Goal: Information Seeking & Learning: Learn about a topic

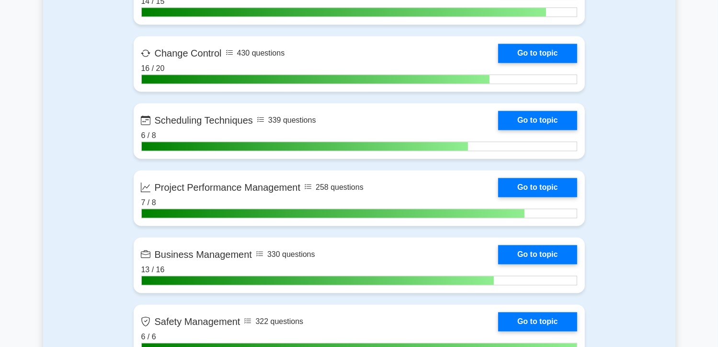
scroll to position [1915, 0]
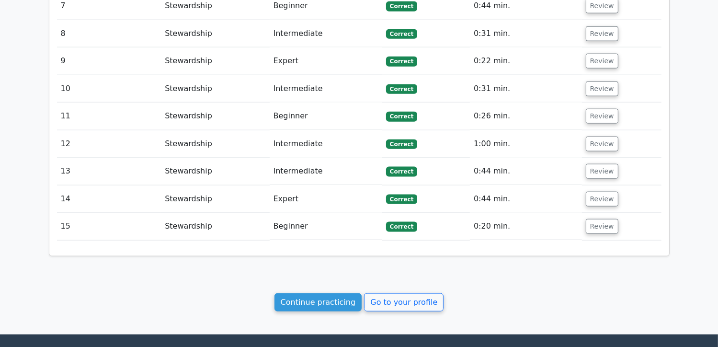
scroll to position [1271, 0]
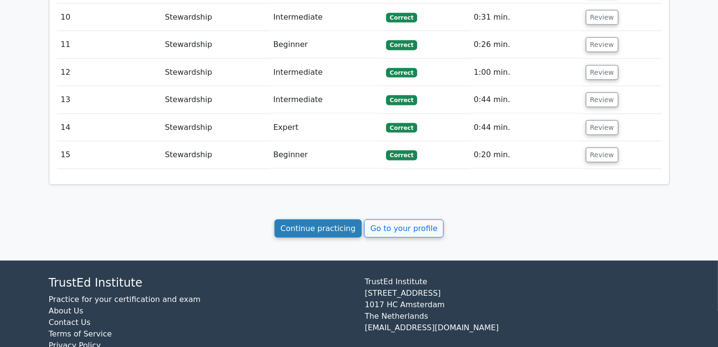
click at [309, 219] on link "Continue practicing" at bounding box center [318, 228] width 88 height 18
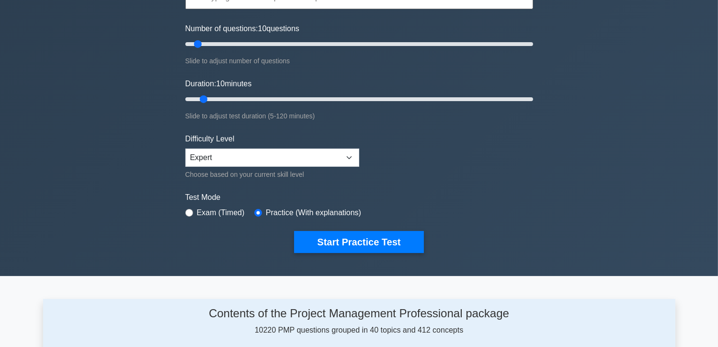
scroll to position [48, 0]
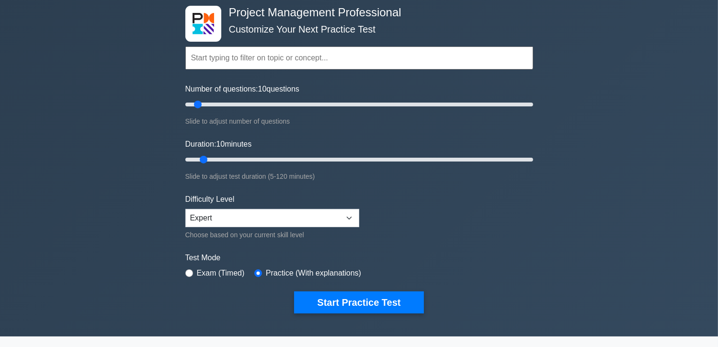
click at [228, 59] on input "text" at bounding box center [359, 57] width 348 height 23
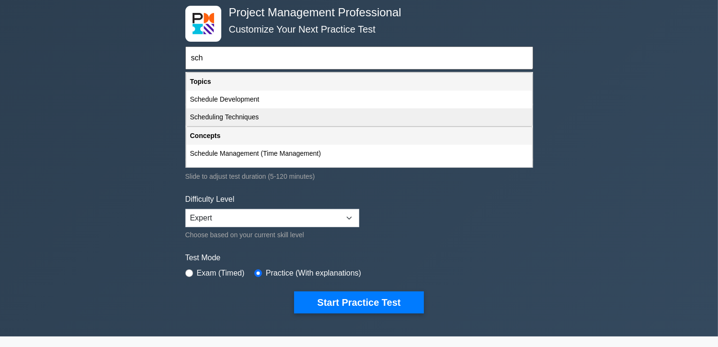
click at [224, 113] on div "Scheduling Techniques" at bounding box center [359, 117] width 346 height 18
type input "Scheduling Techniques"
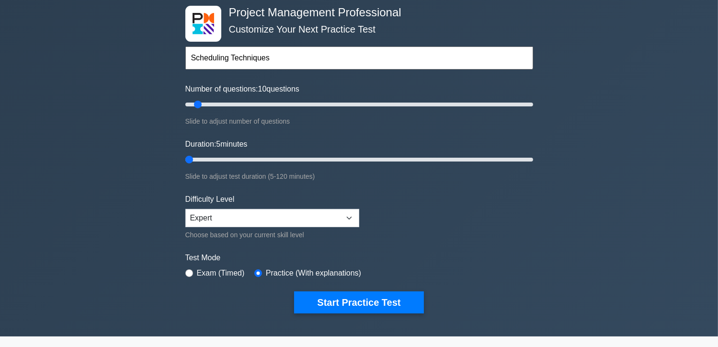
drag, startPoint x: 203, startPoint y: 158, endPoint x: 192, endPoint y: 160, distance: 11.2
type input "5"
click at [192, 160] on input "Duration: 5 minutes" at bounding box center [359, 159] width 348 height 11
drag, startPoint x: 200, startPoint y: 106, endPoint x: 190, endPoint y: 108, distance: 10.7
type input "5"
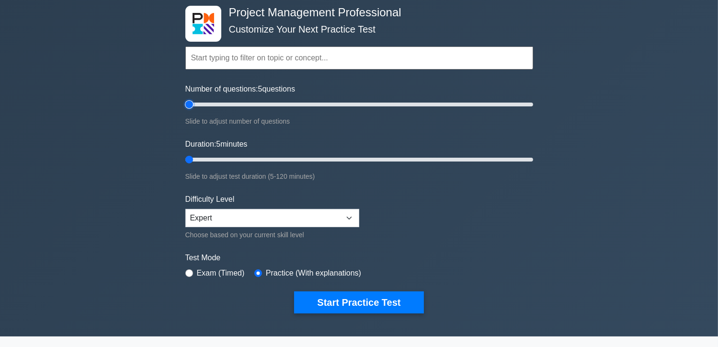
click at [190, 108] on input "Number of questions: 5 questions" at bounding box center [359, 104] width 348 height 11
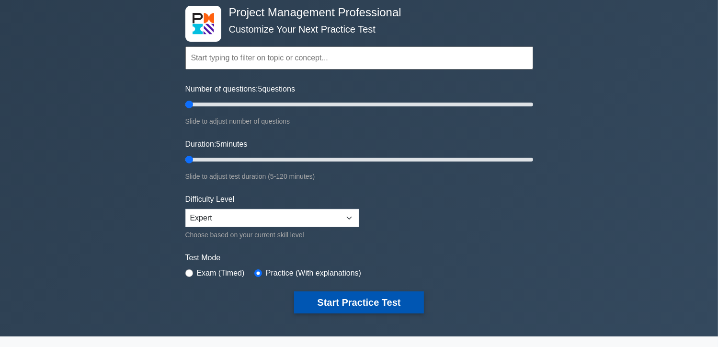
click at [347, 298] on button "Start Practice Test" at bounding box center [358, 302] width 129 height 22
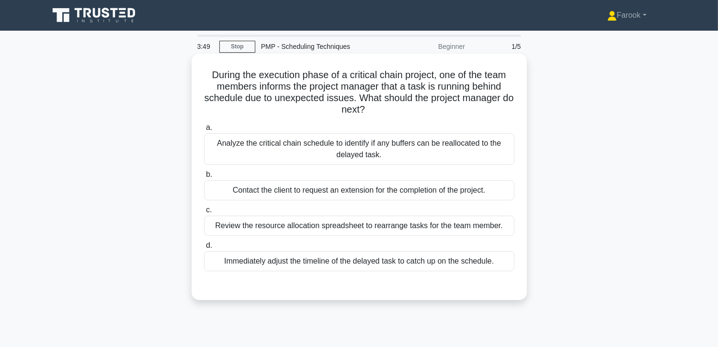
click at [339, 148] on div "Analyze the critical chain schedule to identify if any buffers can be reallocat…" at bounding box center [359, 149] width 310 height 32
click at [204, 131] on input "a. Analyze the critical chain schedule to identify if any buffers can be reallo…" at bounding box center [204, 127] width 0 height 6
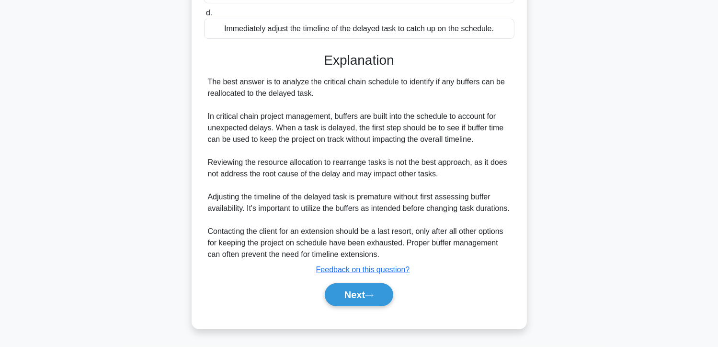
scroll to position [243, 0]
click at [344, 296] on button "Next" at bounding box center [359, 294] width 68 height 23
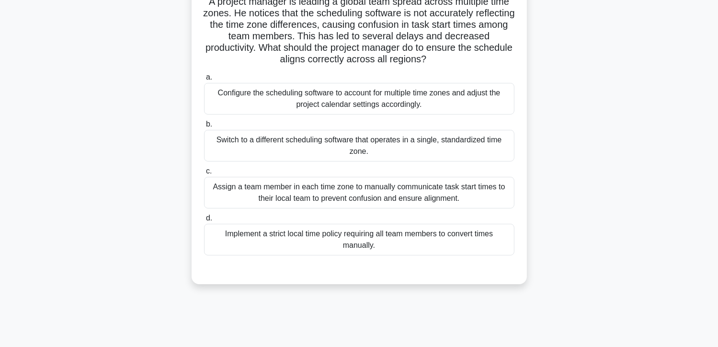
scroll to position [96, 0]
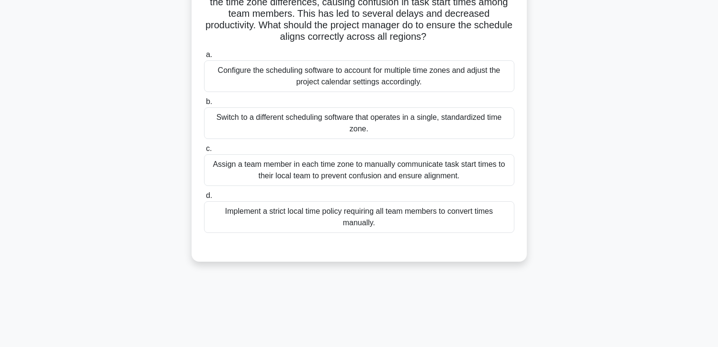
click at [292, 73] on div "Configure the scheduling software to account for multiple time zones and adjust…" at bounding box center [359, 76] width 310 height 32
click at [204, 58] on input "a. Configure the scheduling software to account for multiple time zones and adj…" at bounding box center [204, 55] width 0 height 6
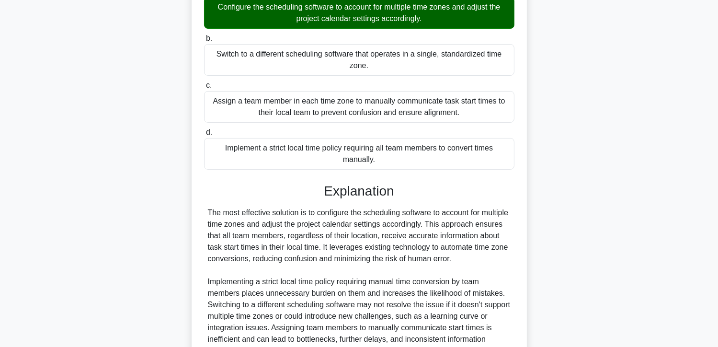
scroll to position [266, 0]
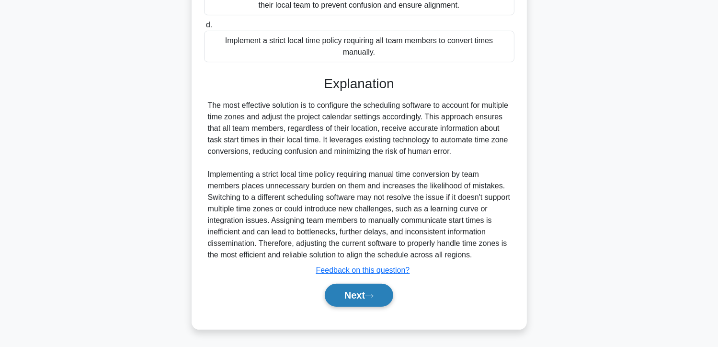
click at [371, 297] on icon at bounding box center [369, 295] width 9 height 5
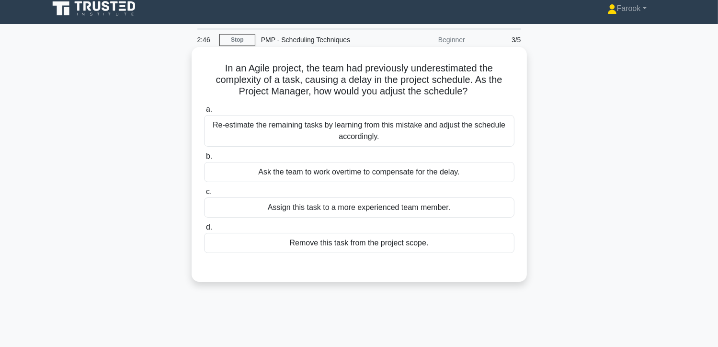
scroll to position [0, 0]
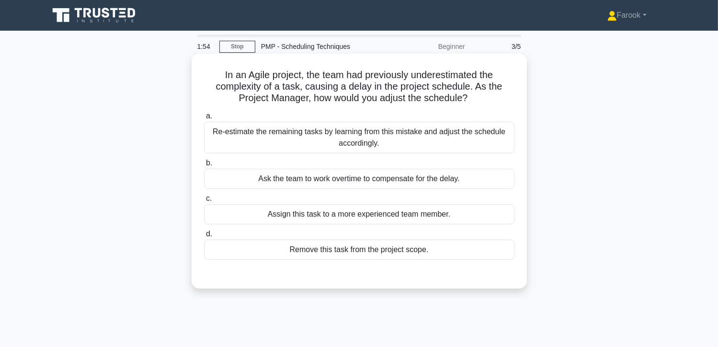
click at [310, 140] on div "Re-estimate the remaining tasks by learning from this mistake and adjust the sc…" at bounding box center [359, 138] width 310 height 32
click at [204, 119] on input "a. Re-estimate the remaining tasks by learning from this mistake and adjust the…" at bounding box center [204, 116] width 0 height 6
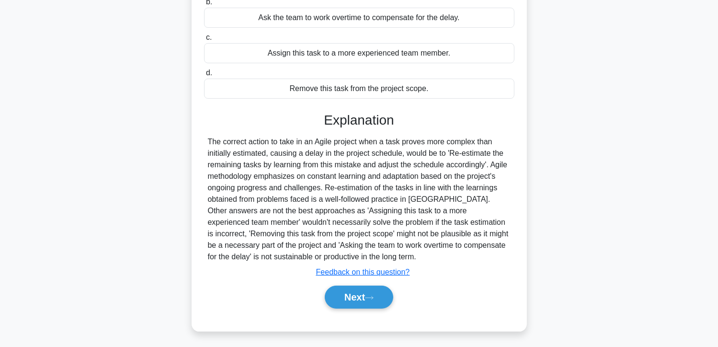
scroll to position [170, 0]
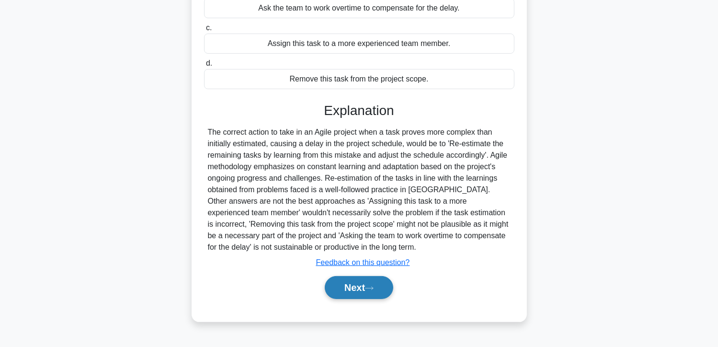
click at [364, 292] on button "Next" at bounding box center [359, 287] width 68 height 23
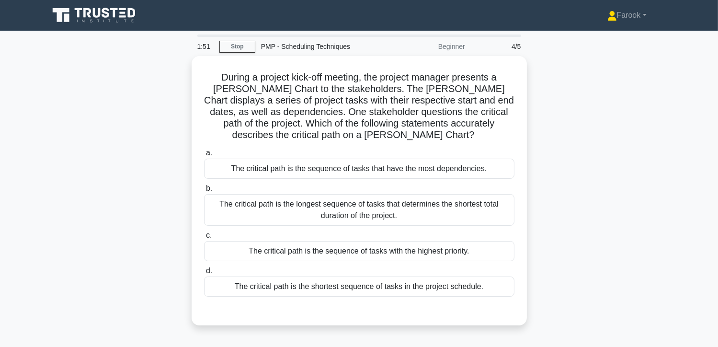
scroll to position [0, 0]
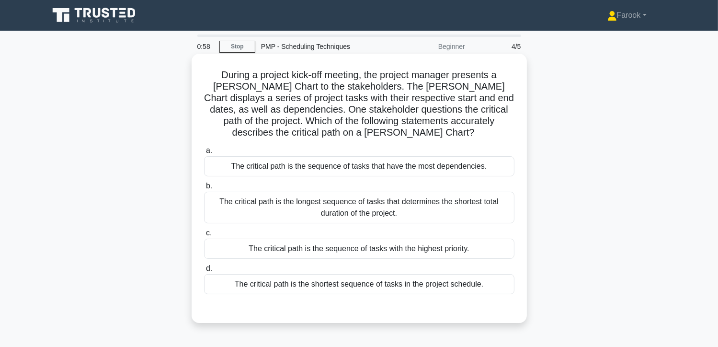
click at [323, 212] on div "The critical path is the longest sequence of tasks that determines the shortest…" at bounding box center [359, 207] width 310 height 32
click at [204, 189] on input "b. The critical path is the longest sequence of tasks that determines the short…" at bounding box center [204, 186] width 0 height 6
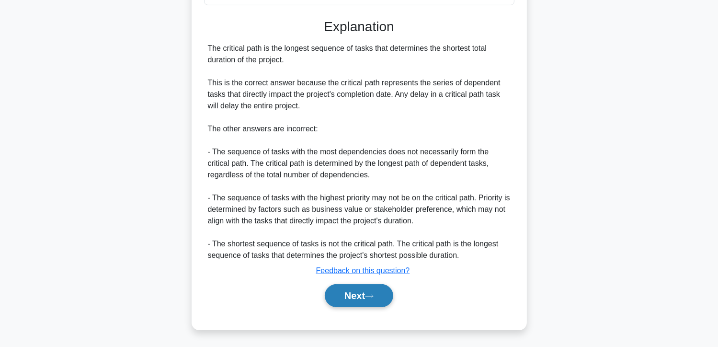
scroll to position [289, 0]
click at [331, 288] on button "Next" at bounding box center [359, 294] width 68 height 23
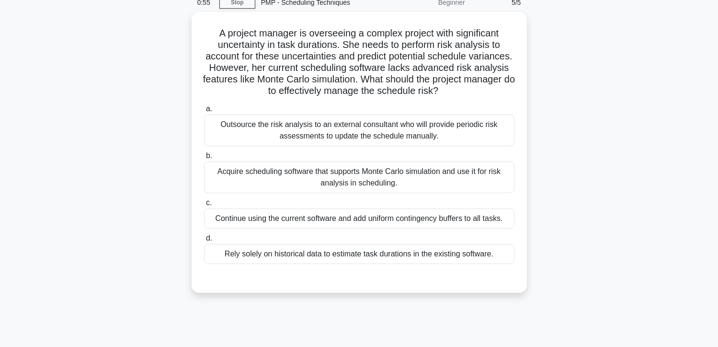
scroll to position [27, 0]
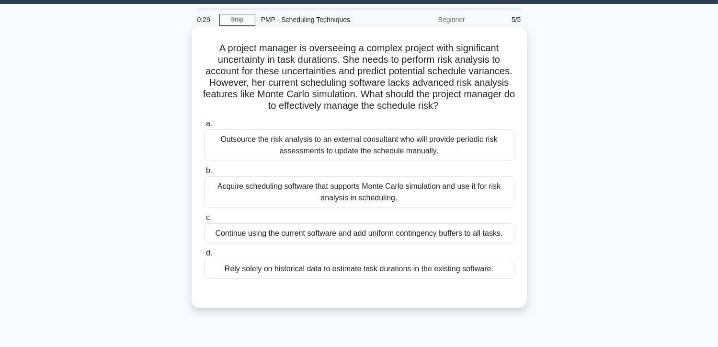
click at [336, 193] on div "Acquire scheduling software that supports Monte Carlo simulation and use it for…" at bounding box center [359, 192] width 310 height 32
click at [204, 174] on input "b. Acquire scheduling software that supports Monte Carlo simulation and use it …" at bounding box center [204, 171] width 0 height 6
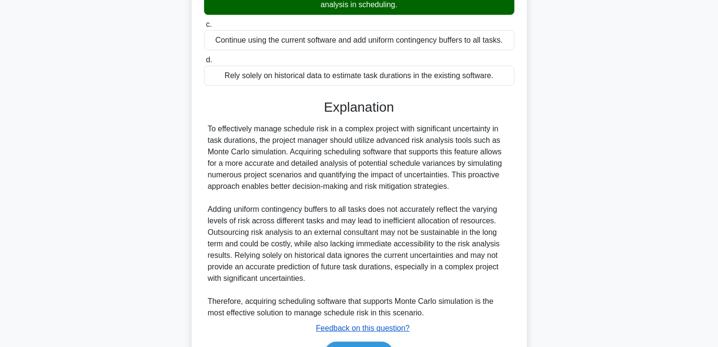
scroll to position [278, 0]
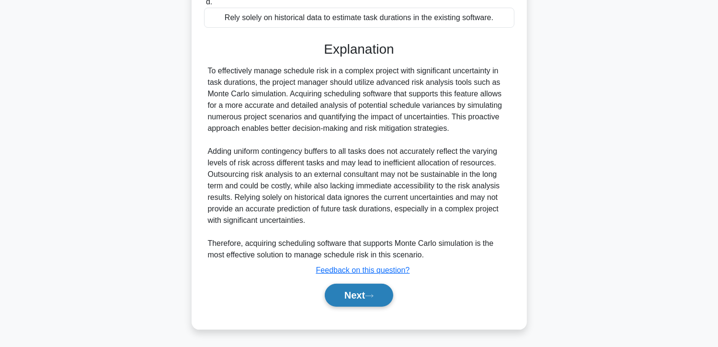
click at [346, 296] on button "Next" at bounding box center [359, 294] width 68 height 23
